Goal: Check status: Check status

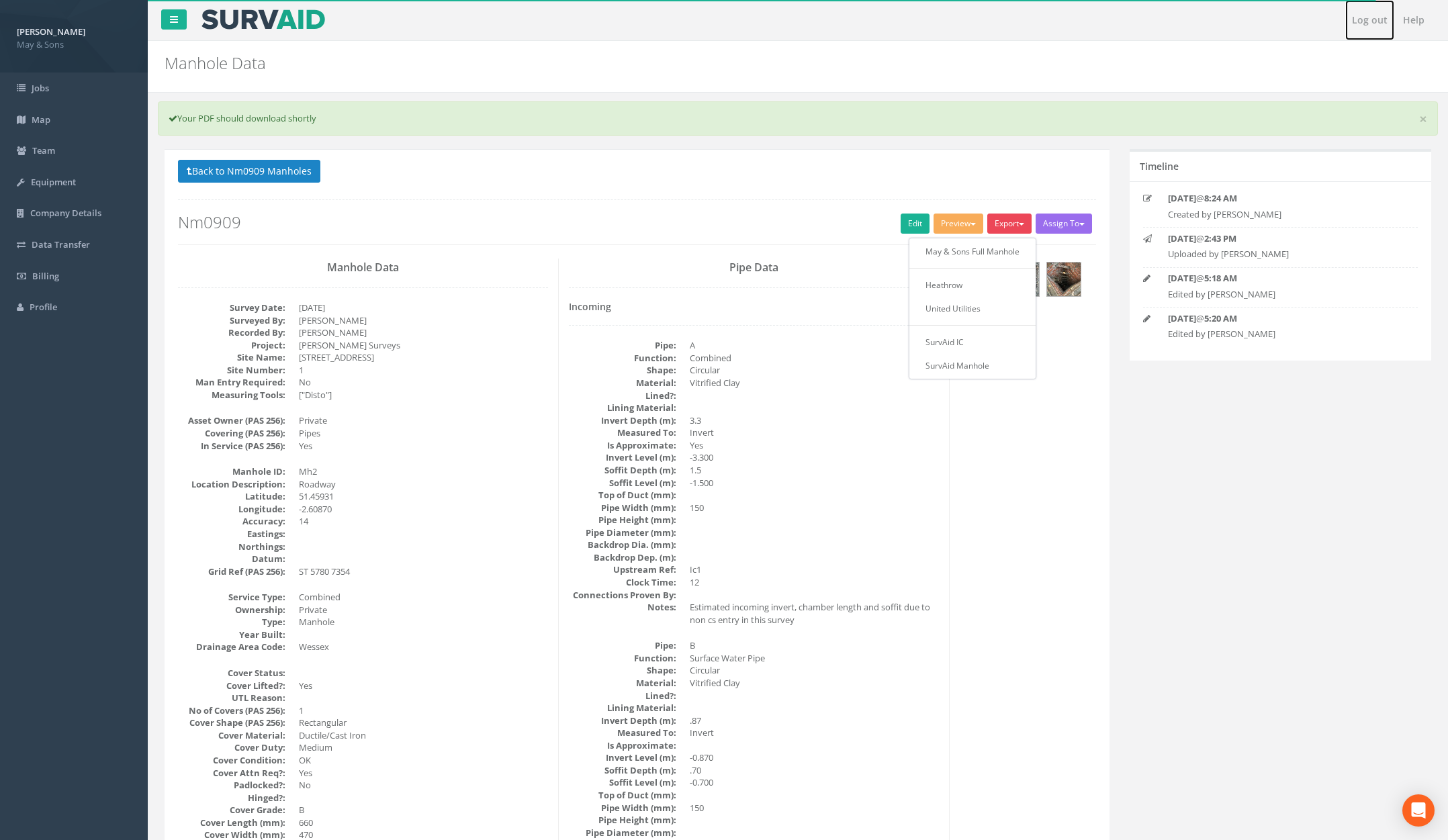
click at [1373, 19] on link "Log out" at bounding box center [1370, 20] width 49 height 40
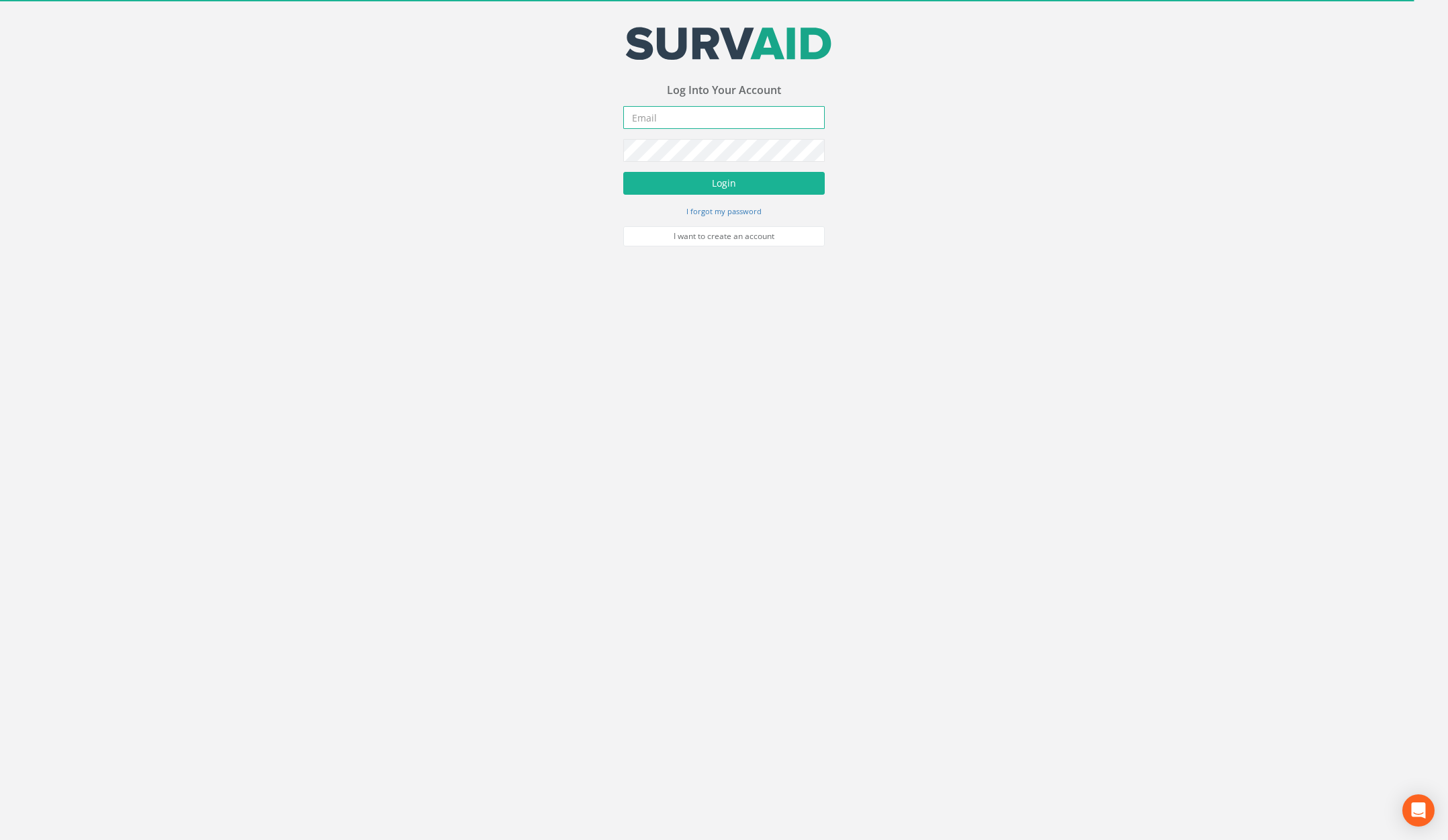
click at [715, 118] on input "email" at bounding box center [724, 118] width 201 height 23
type input "[PERSON_NAME][EMAIL_ADDRESS][PERSON_NAME][DOMAIN_NAME]"
click at [624, 172] on button "Login" at bounding box center [724, 183] width 201 height 23
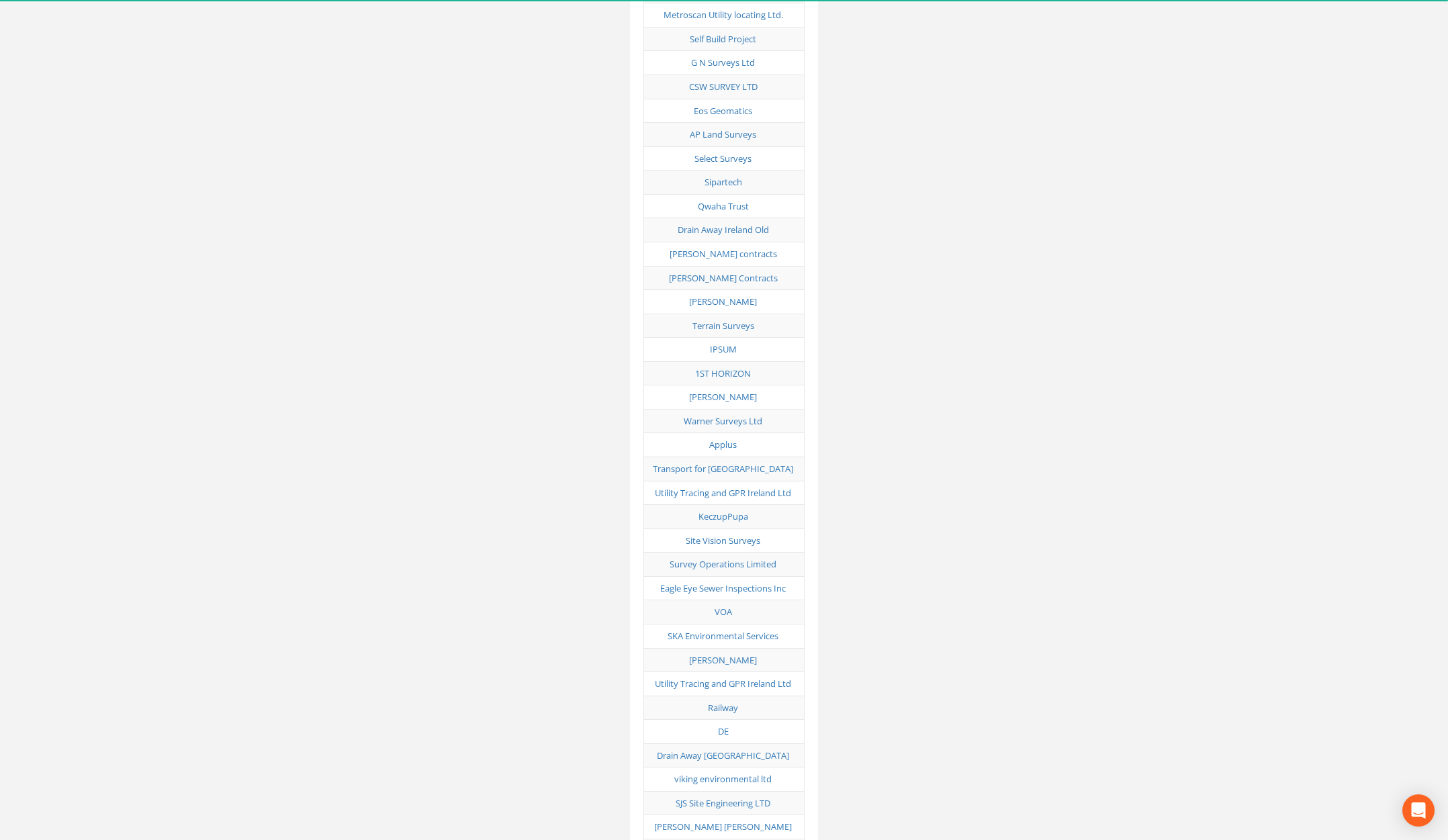
scroll to position [6437, 0]
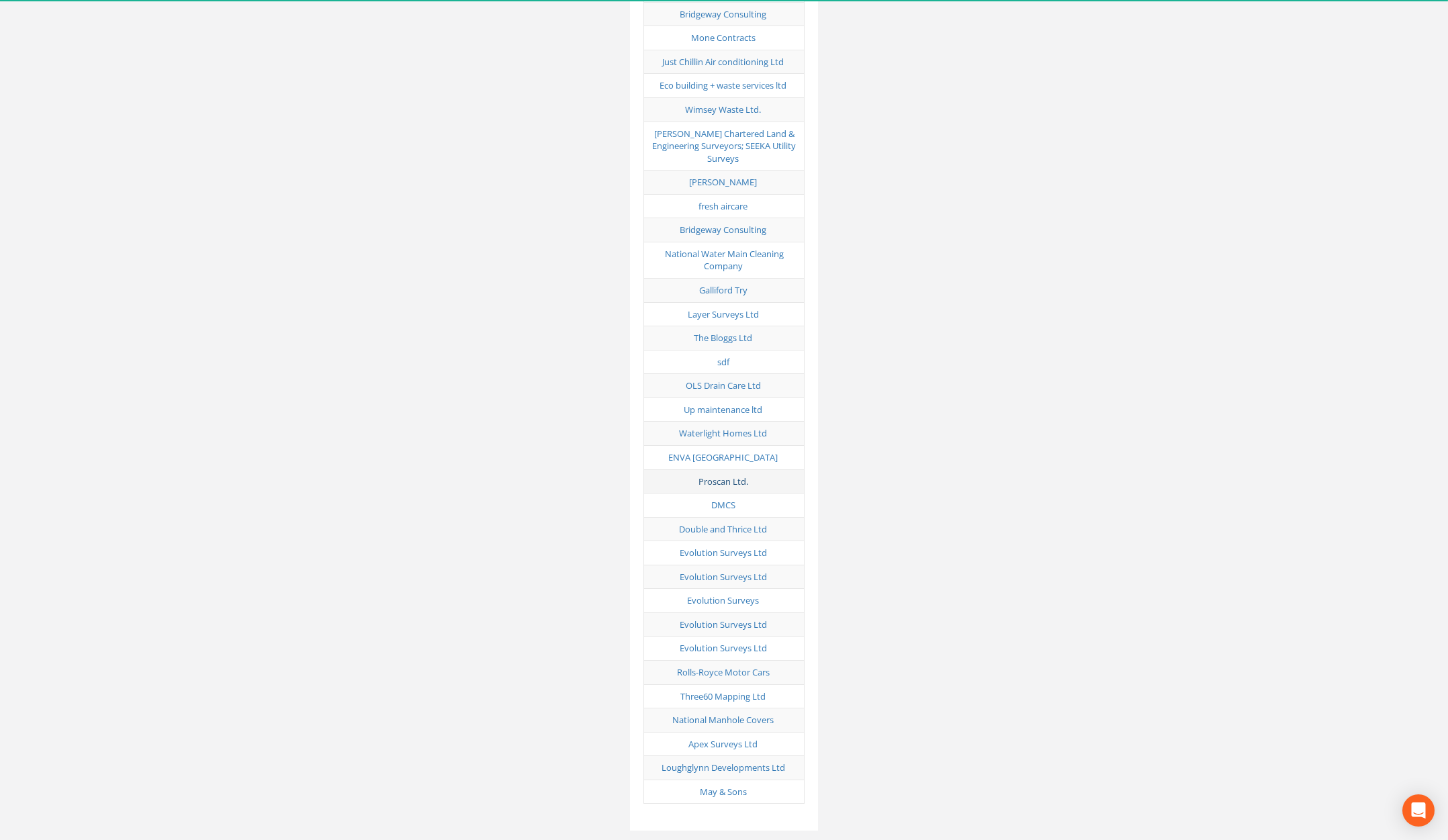
click at [740, 475] on link "Proscan Ltd." at bounding box center [723, 481] width 49 height 12
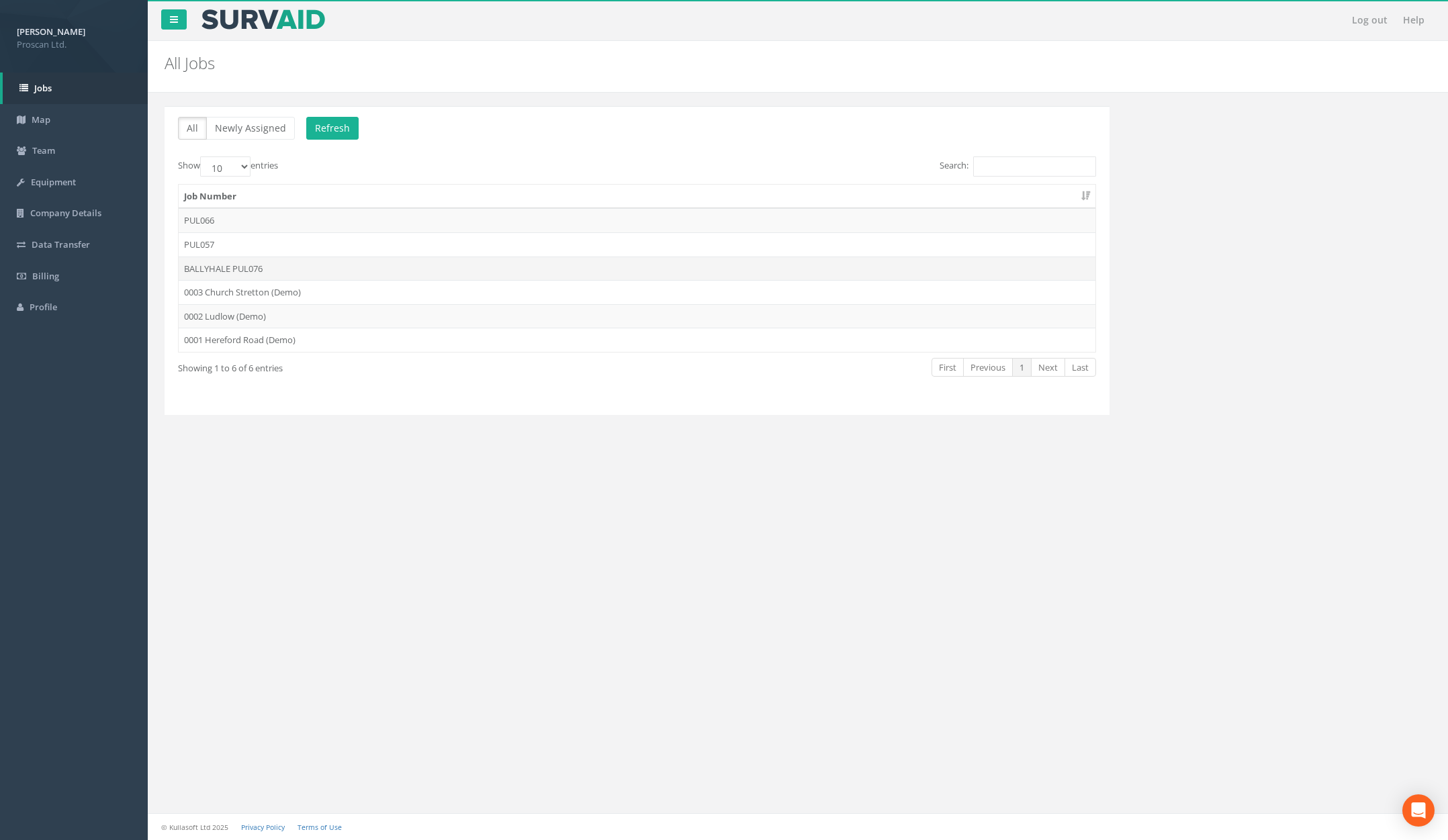
click at [738, 267] on td "BALLYHALE PUL076" at bounding box center [637, 269] width 917 height 24
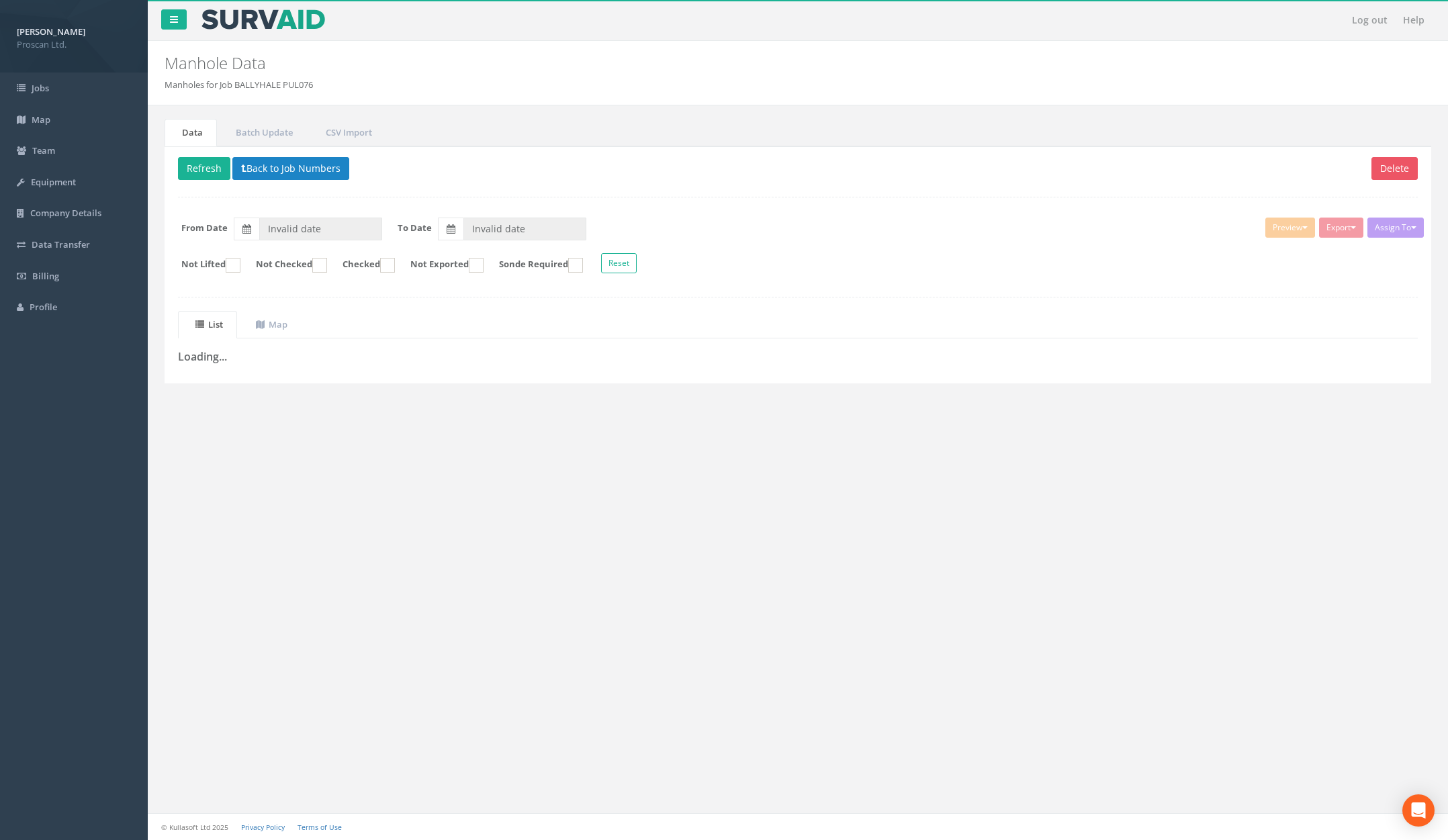
type input "[DATE]"
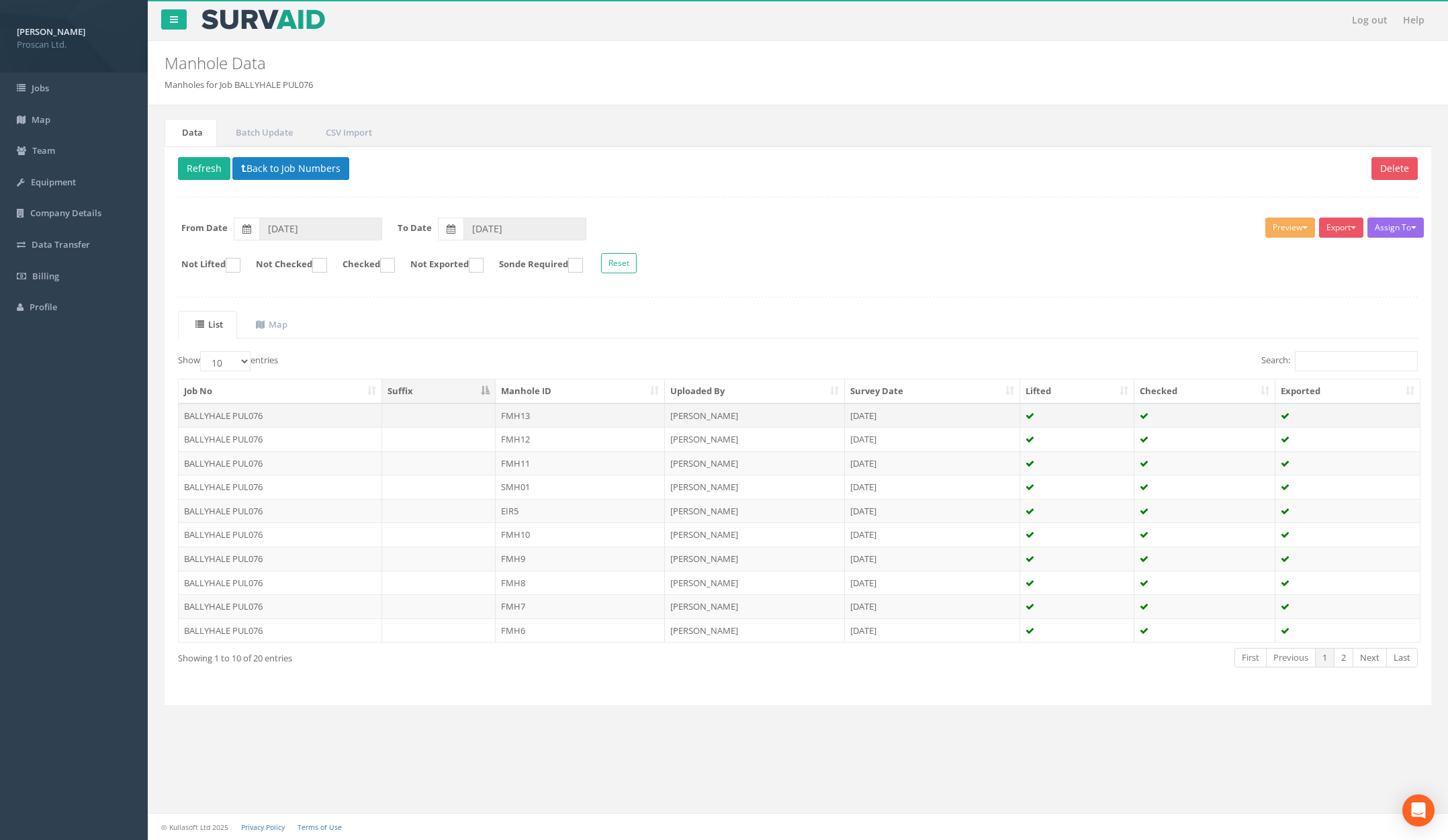
click at [708, 422] on td "[PERSON_NAME]" at bounding box center [755, 416] width 180 height 24
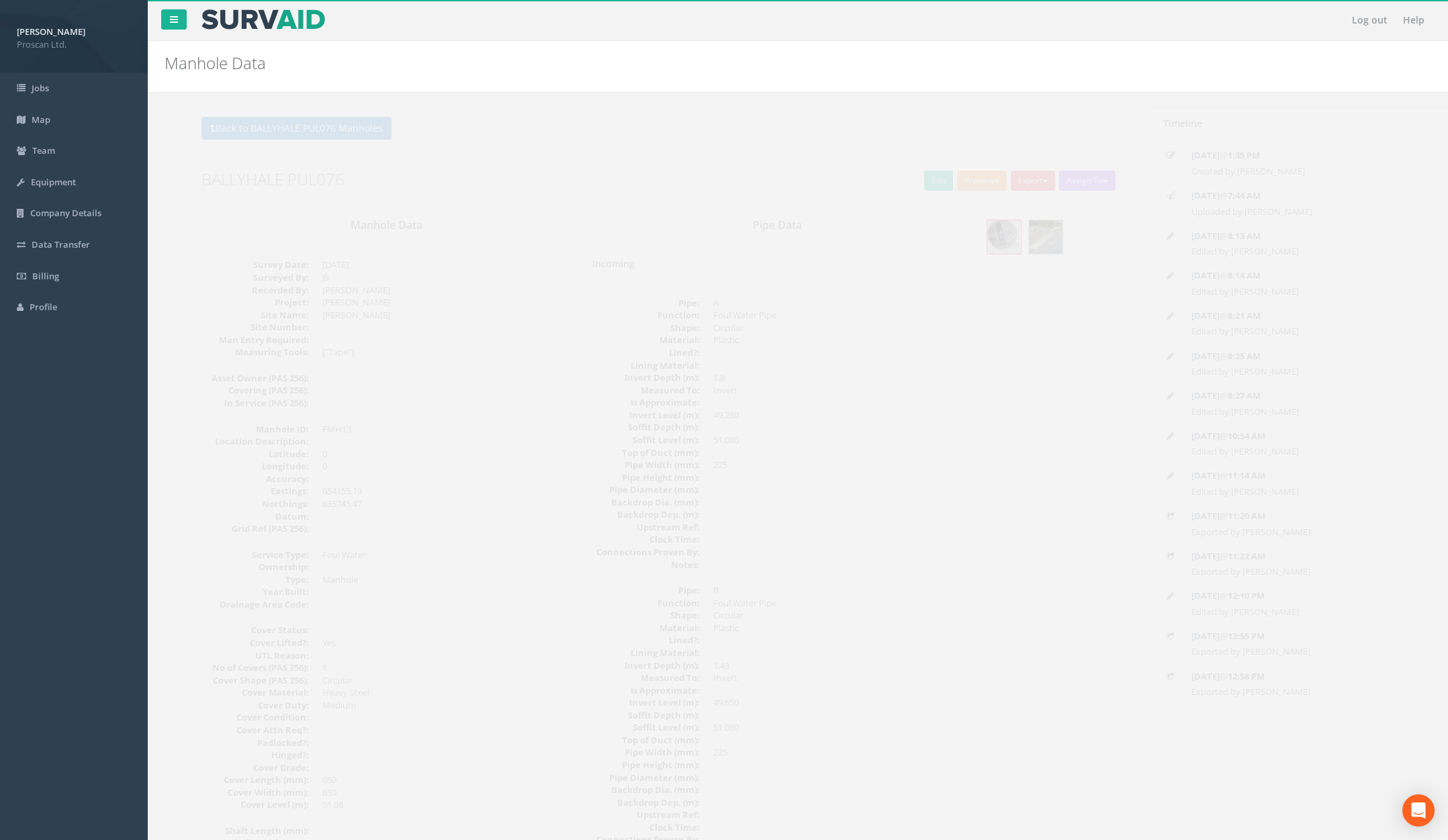
click at [945, 186] on button "Preview" at bounding box center [958, 181] width 49 height 20
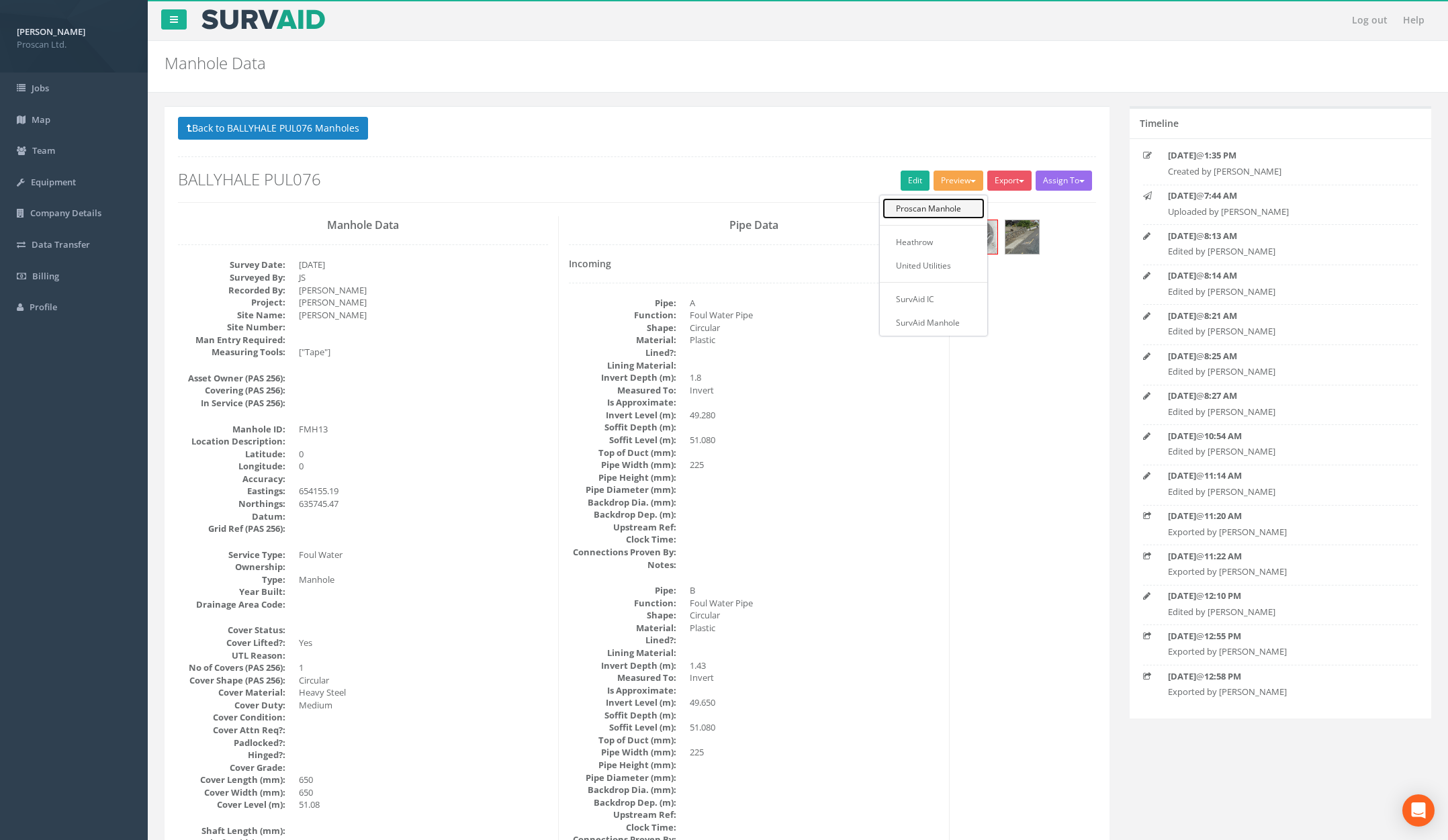
click at [940, 206] on link "Proscan Manhole" at bounding box center [933, 208] width 102 height 21
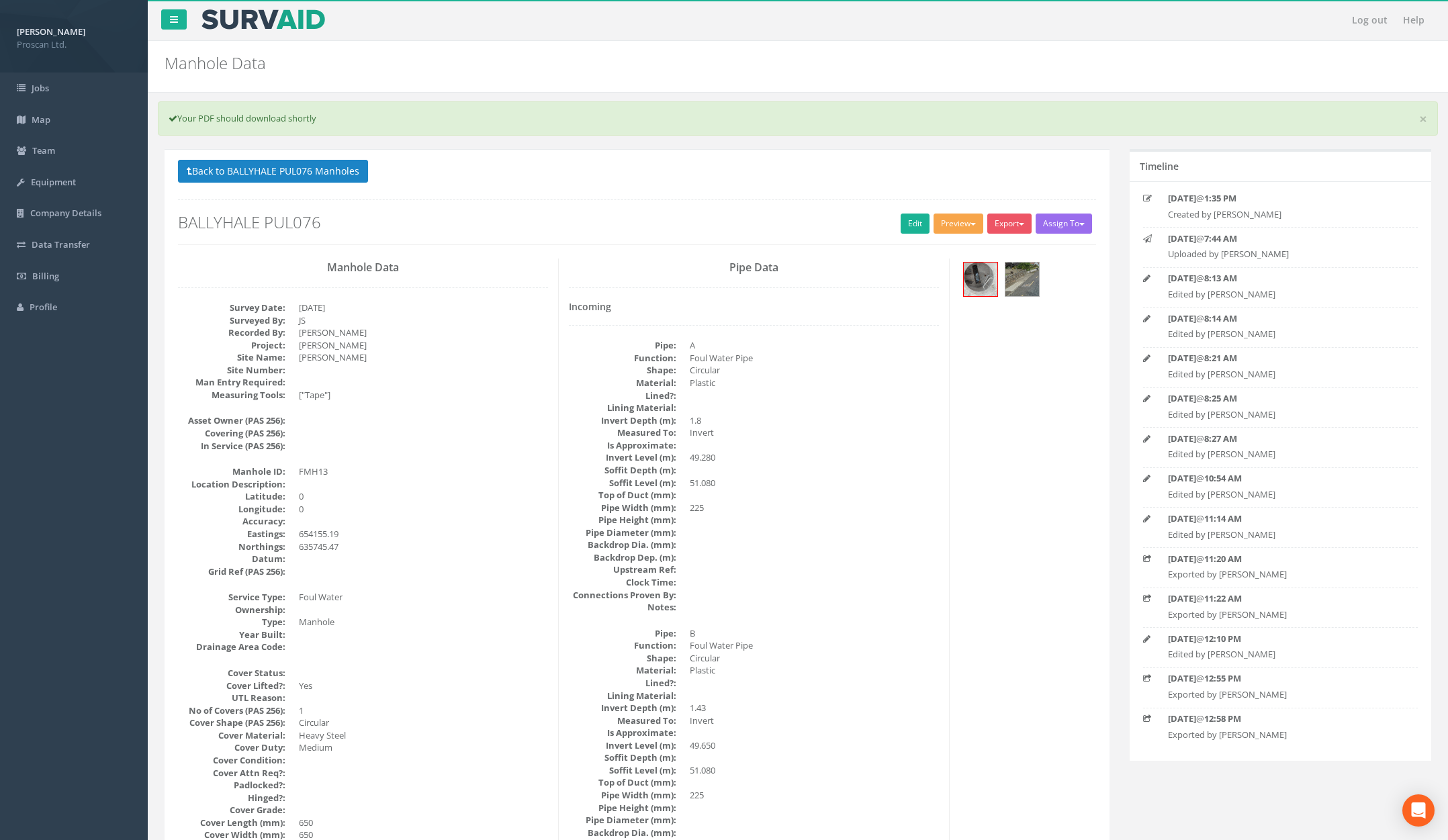
click at [956, 219] on button "Preview" at bounding box center [958, 224] width 49 height 20
click at [937, 251] on link "Proscan Manhole" at bounding box center [933, 251] width 102 height 21
drag, startPoint x: 315, startPoint y: 155, endPoint x: 320, endPoint y: 165, distance: 11.2
click at [319, 166] on button "Back to BALLYHALE PUL076 Manholes" at bounding box center [272, 171] width 190 height 23
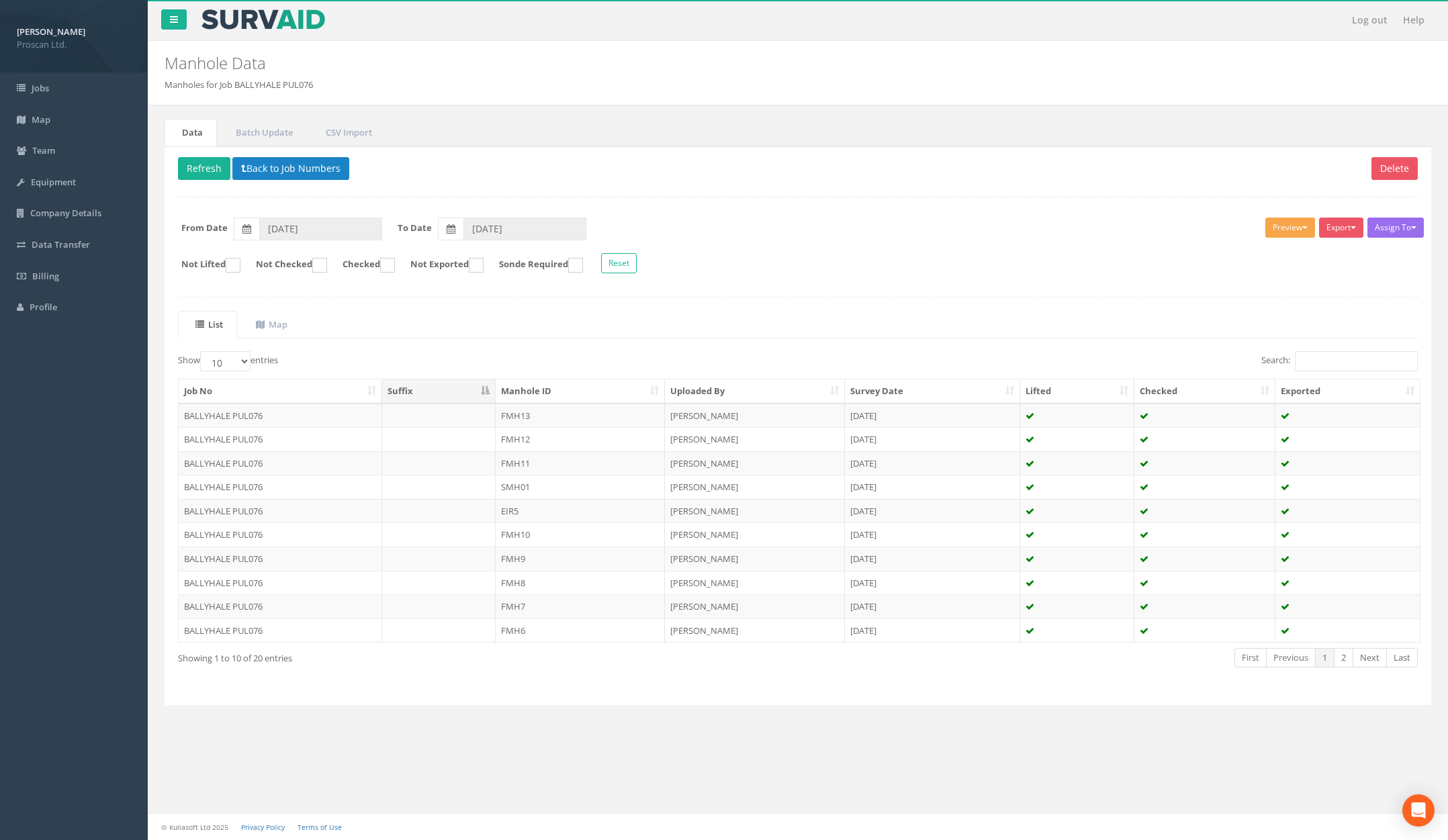
click at [1277, 237] on button "Preview" at bounding box center [1290, 228] width 49 height 20
click at [1270, 250] on link "Proscan Manhole" at bounding box center [1265, 255] width 102 height 21
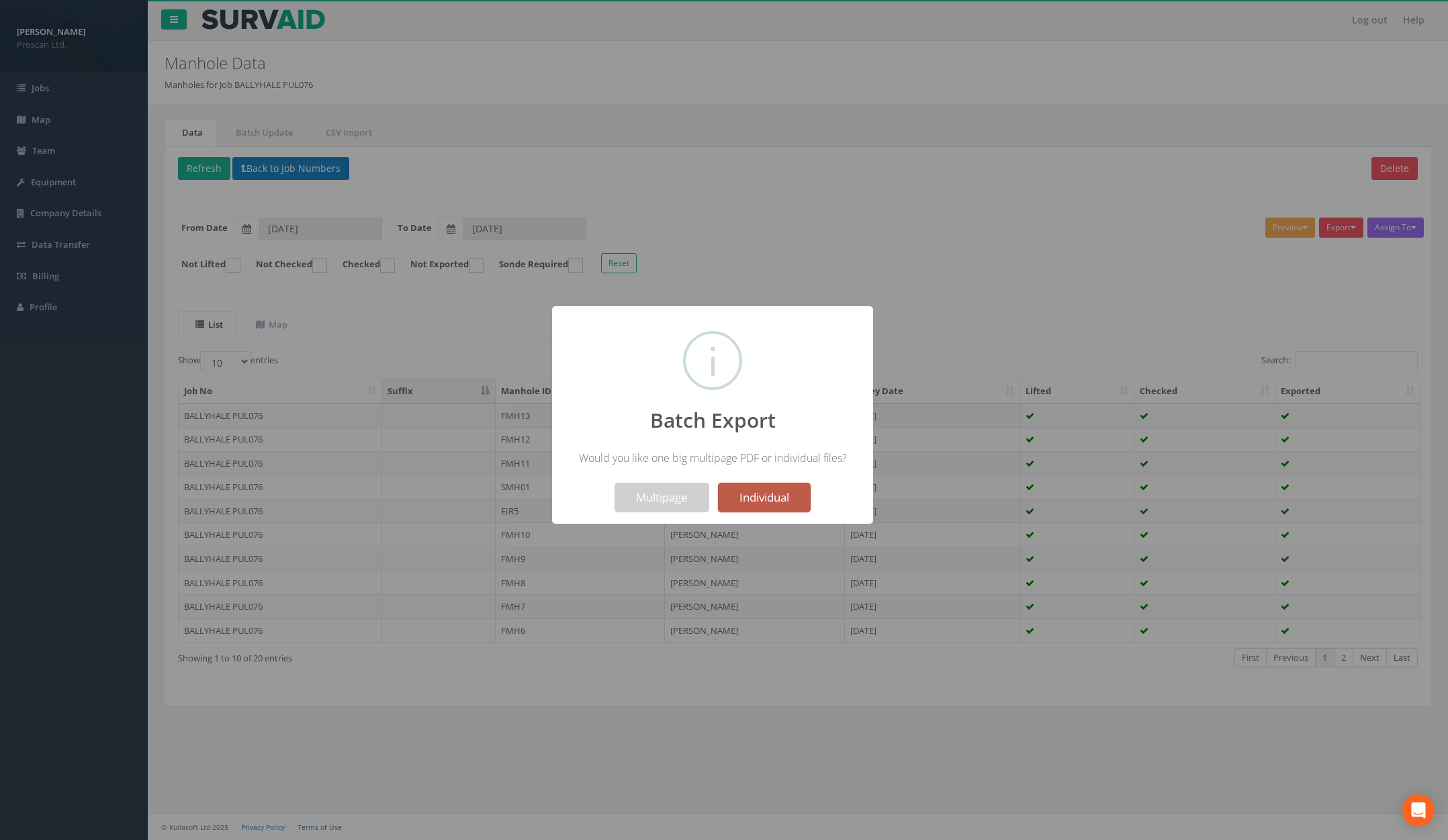
click at [764, 502] on button "Individual" at bounding box center [764, 497] width 92 height 29
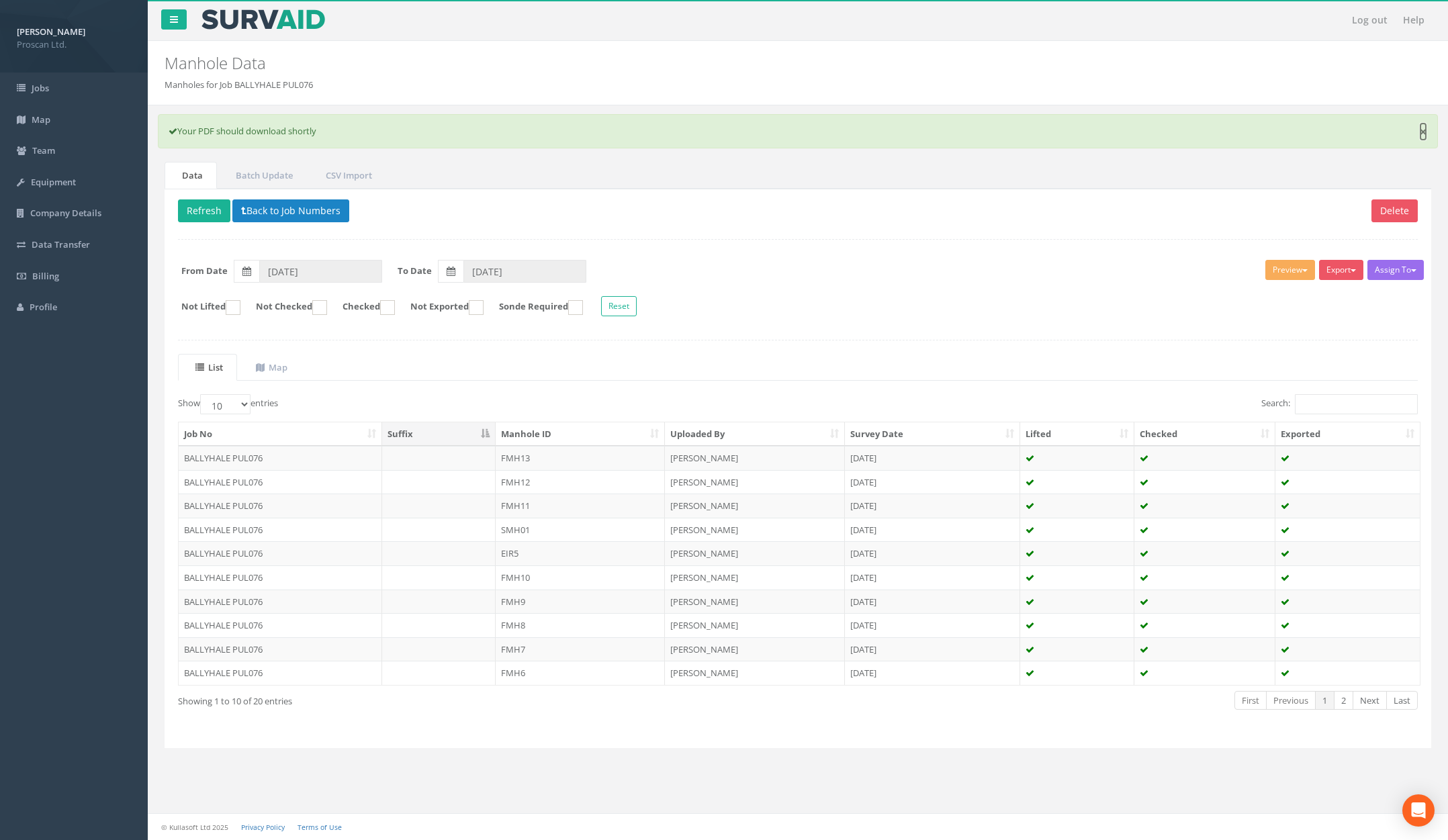
click at [1424, 133] on link "×" at bounding box center [1423, 132] width 8 height 14
